Goal: Task Accomplishment & Management: Use online tool/utility

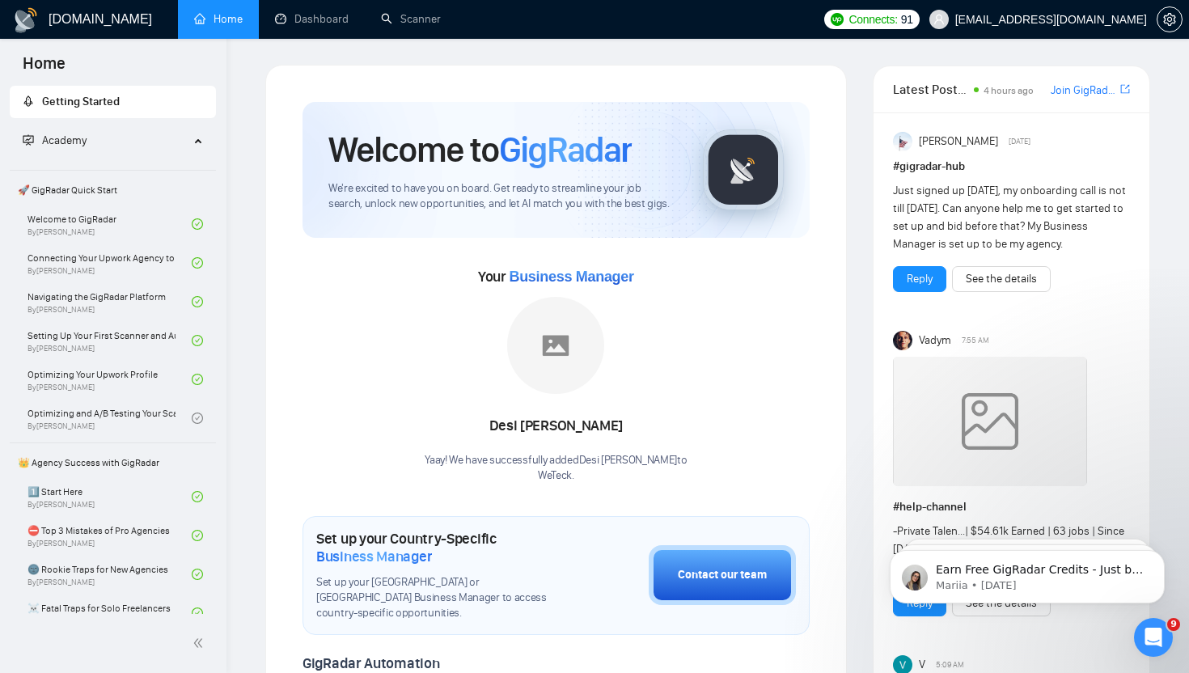
click at [338, 26] on link "Dashboard" at bounding box center [312, 19] width 74 height 14
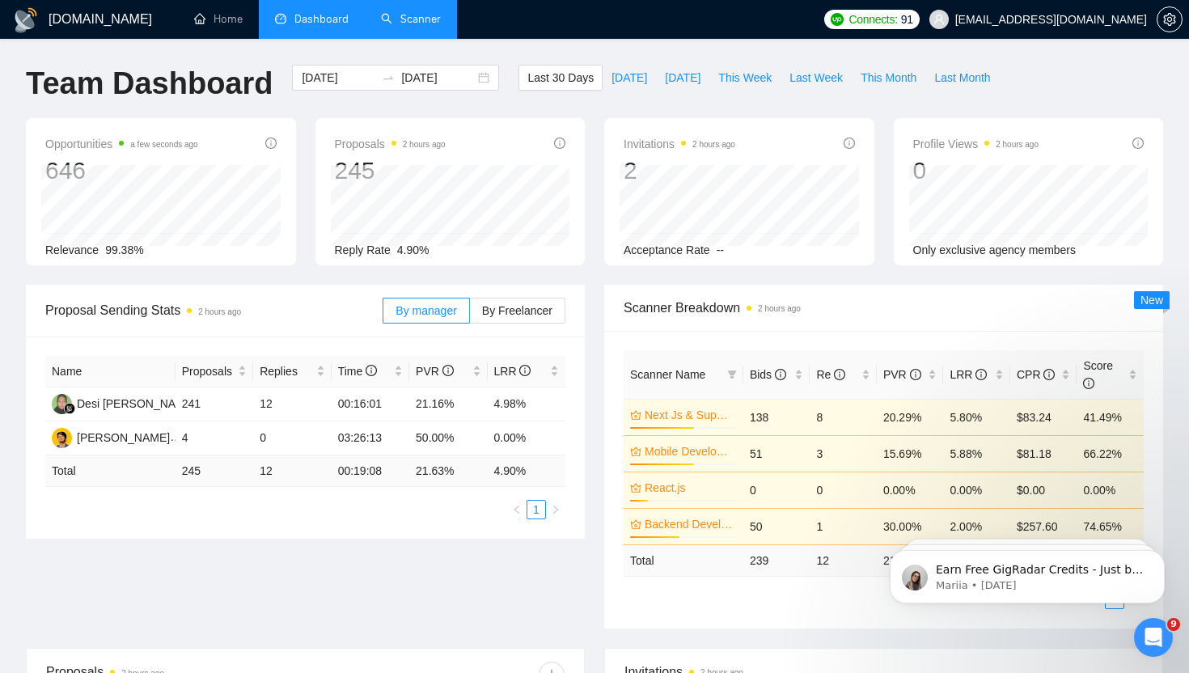
click at [416, 22] on link "Scanner" at bounding box center [411, 19] width 60 height 14
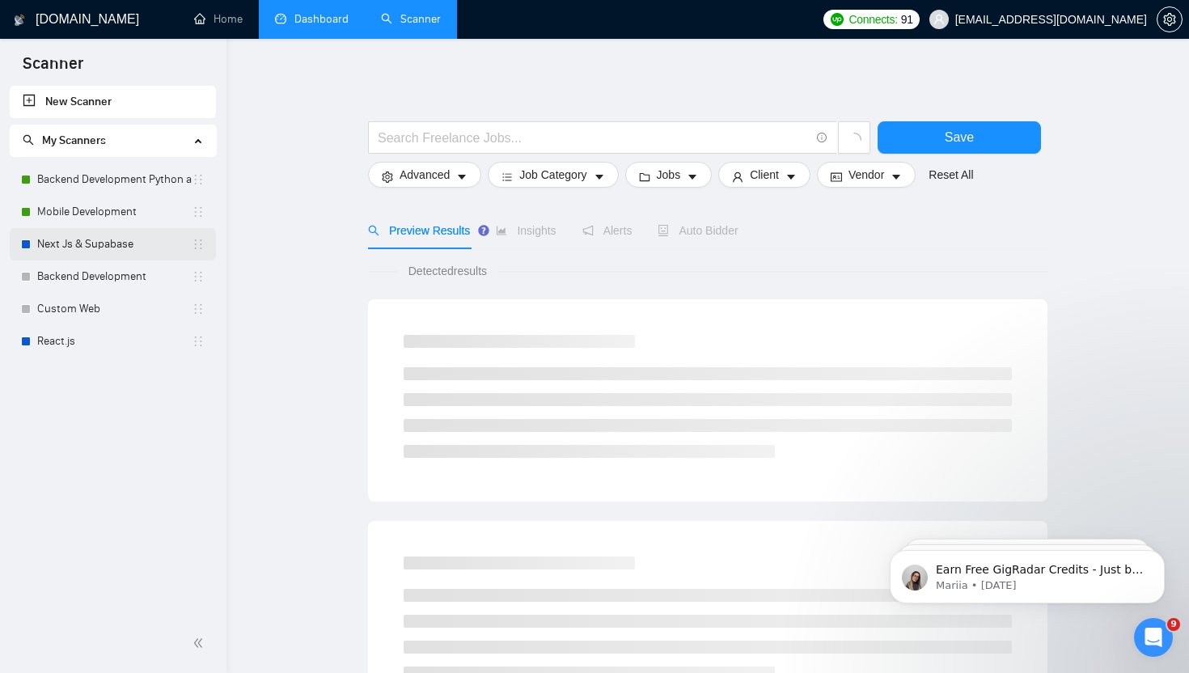
click at [83, 248] on link "Next Js & Supabase" at bounding box center [114, 244] width 155 height 32
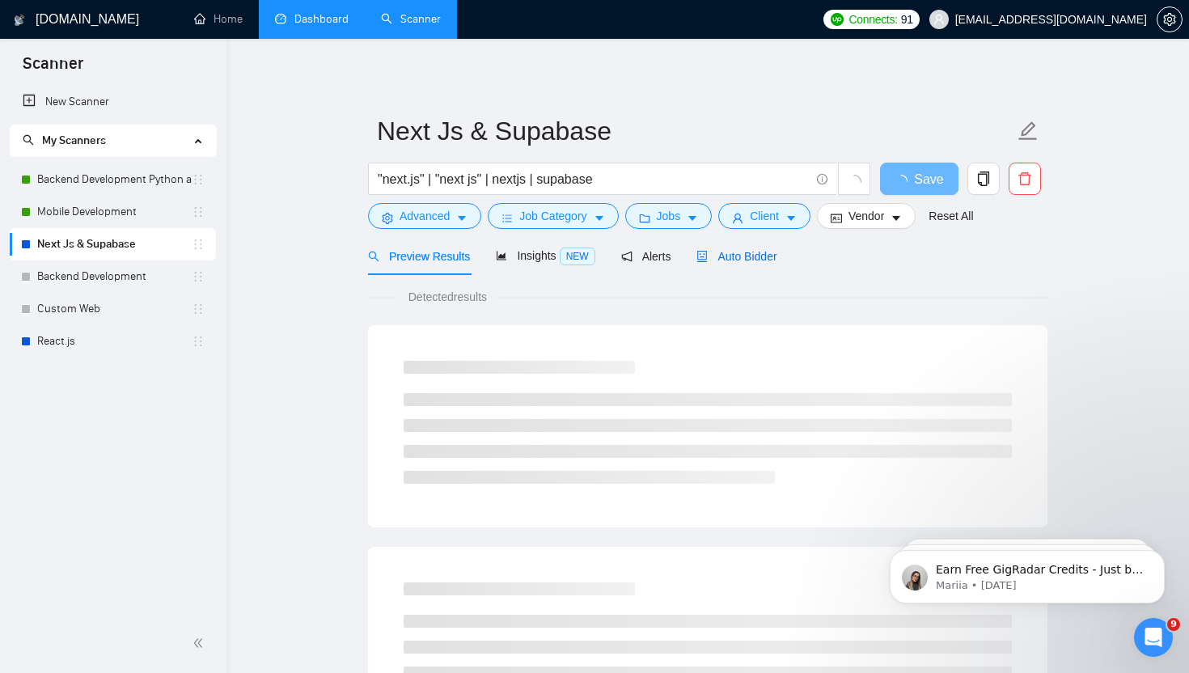
click at [750, 254] on span "Auto Bidder" at bounding box center [737, 256] width 80 height 13
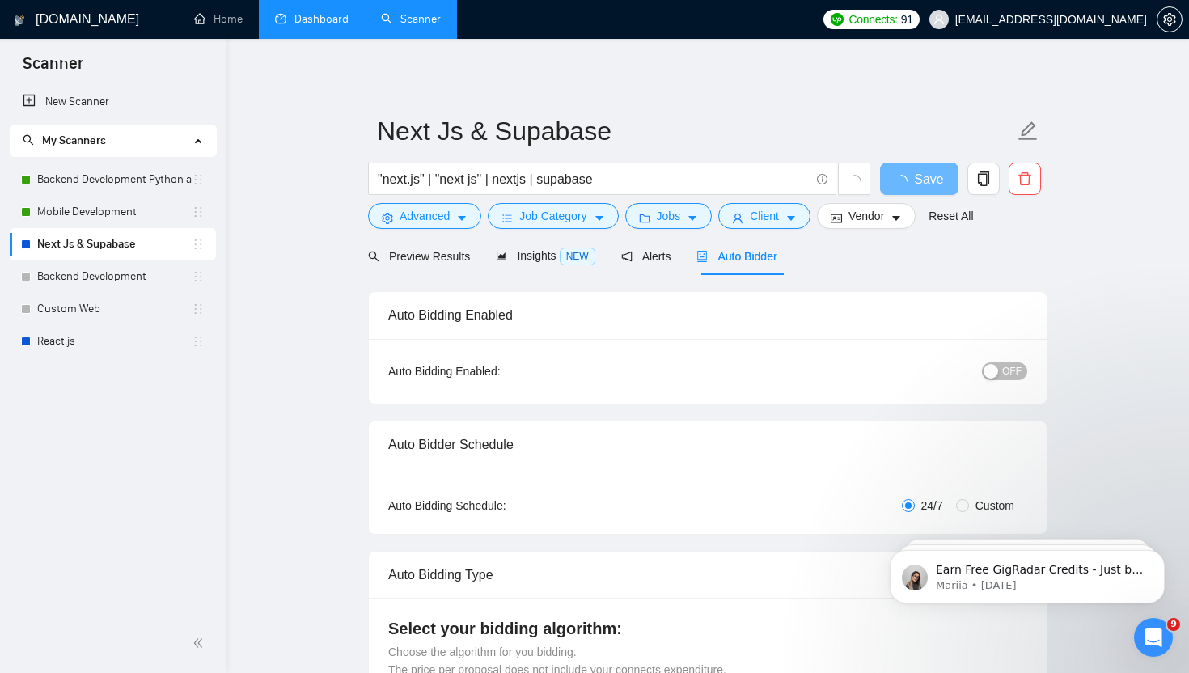
radio input "false"
radio input "true"
checkbox input "true"
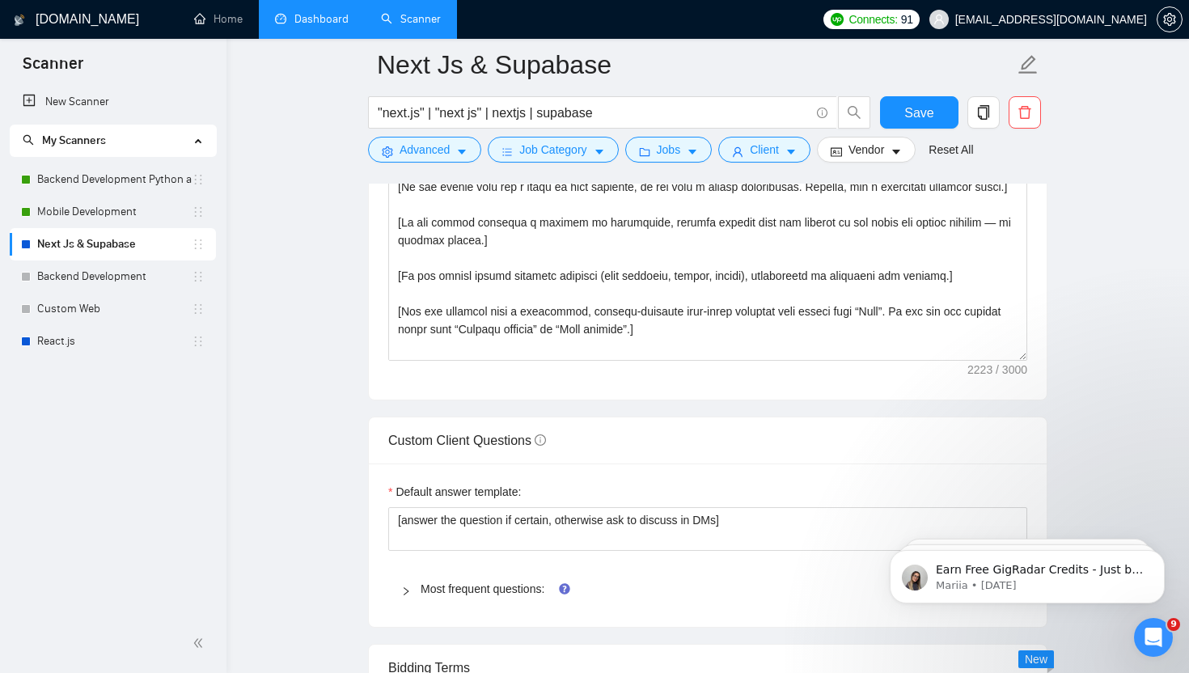
scroll to position [2244, 0]
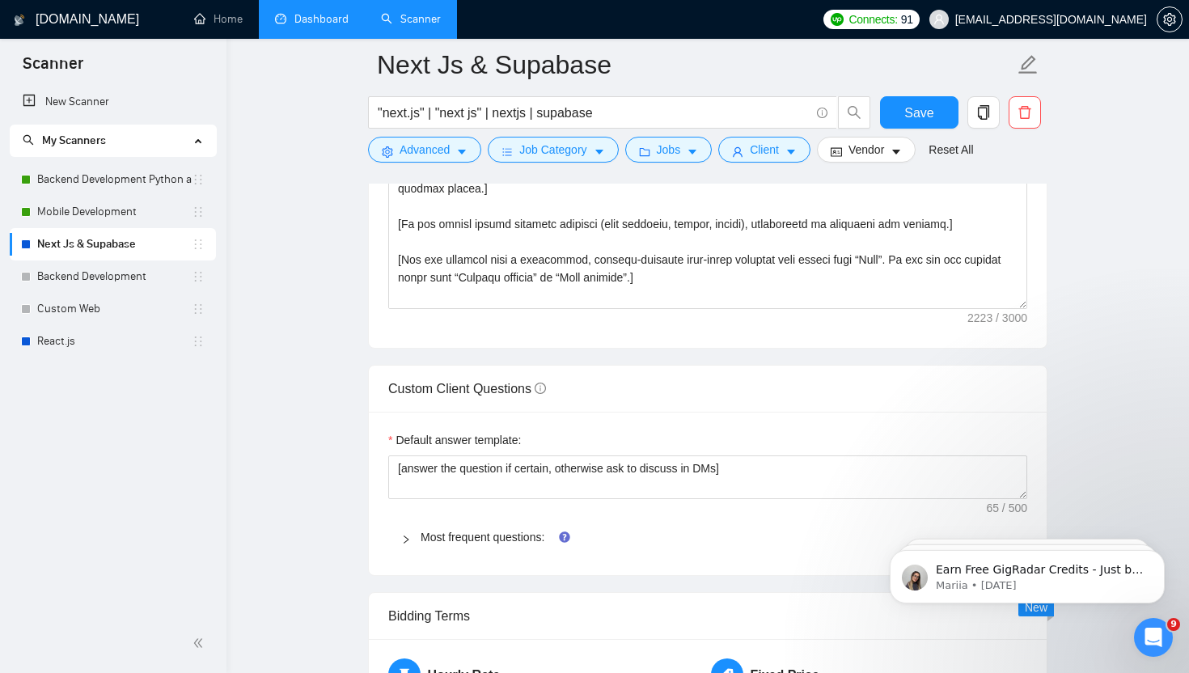
click at [392, 556] on div "Most frequent questions:" at bounding box center [707, 537] width 639 height 37
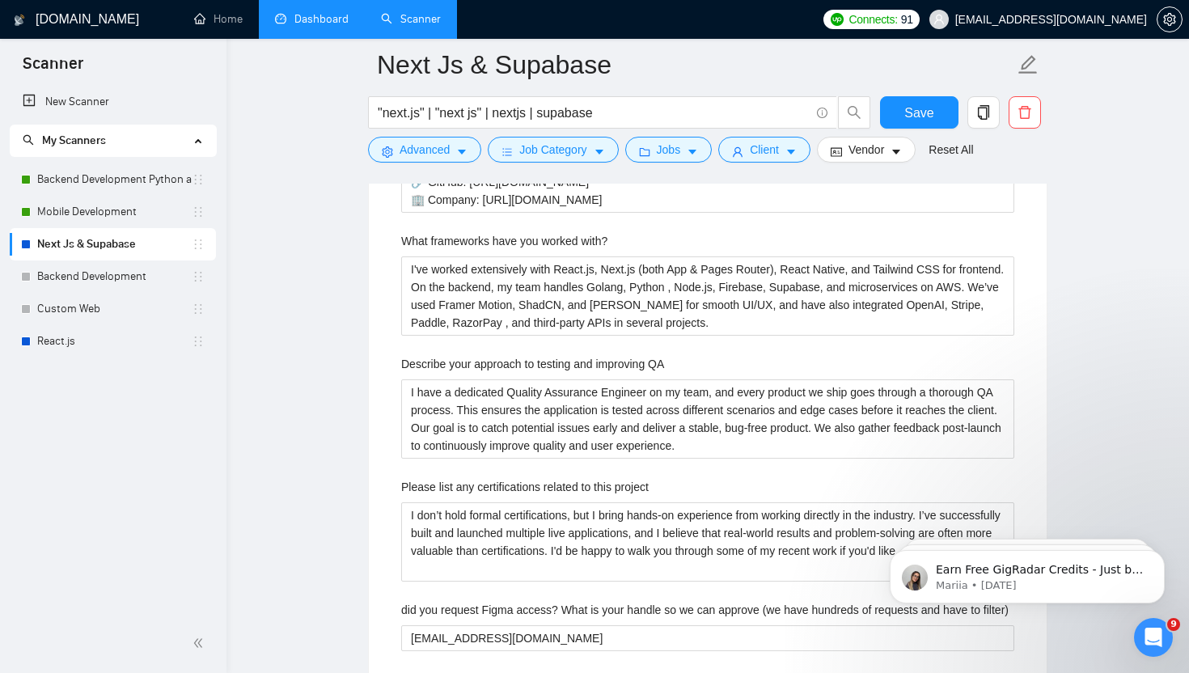
scroll to position [2914, 0]
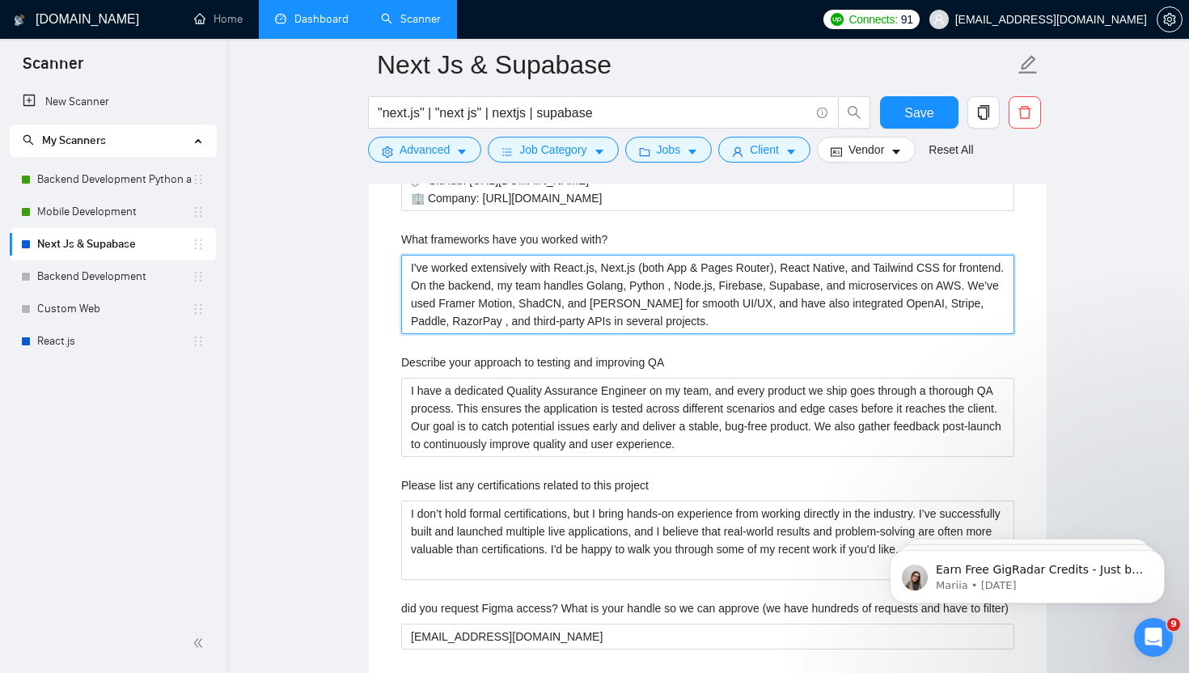
click at [750, 334] on with\? "I've worked extensively with React.js, Next.js (both App & Pages Router), React…" at bounding box center [707, 294] width 613 height 79
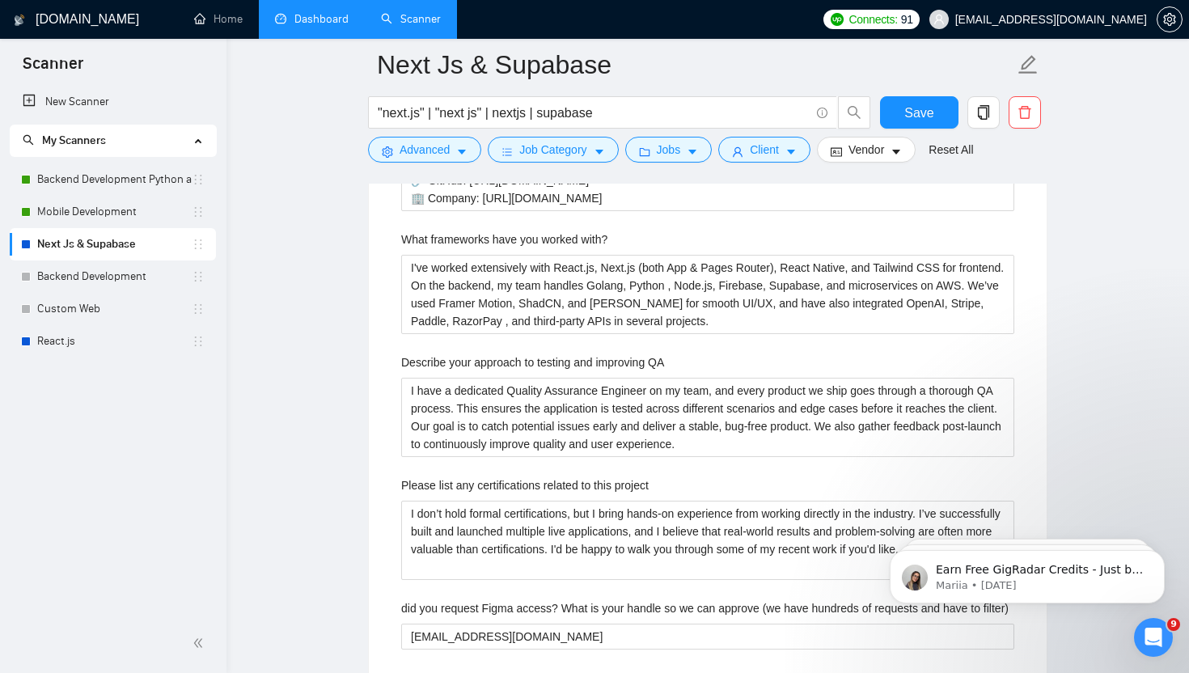
click at [309, 14] on link "Dashboard" at bounding box center [312, 19] width 74 height 14
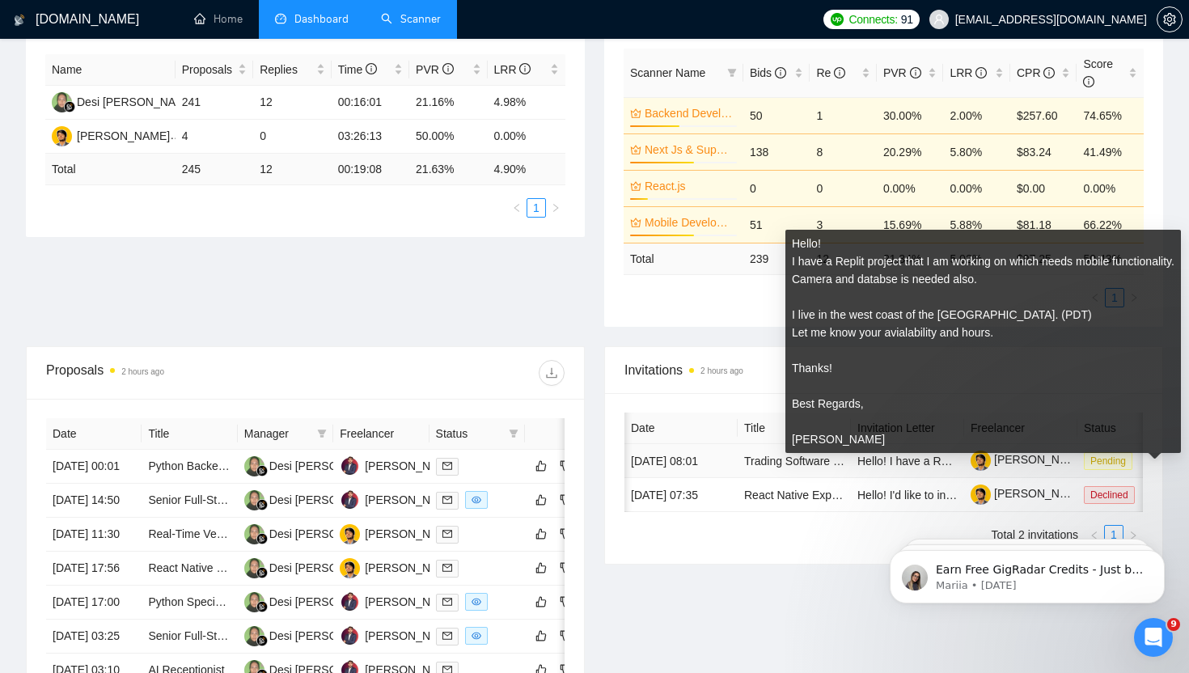
scroll to position [0, 48]
